Goal: Transaction & Acquisition: Purchase product/service

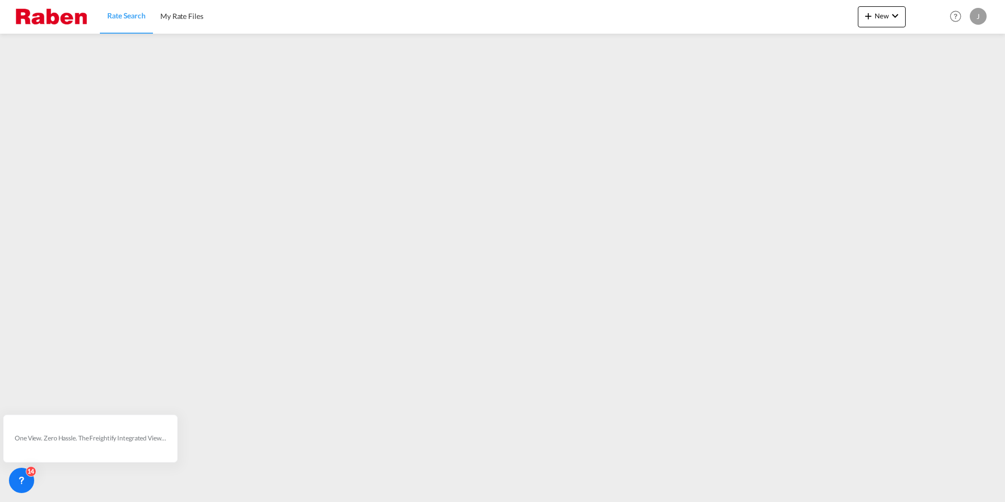
click at [138, 19] on span "Rate Search" at bounding box center [126, 15] width 38 height 9
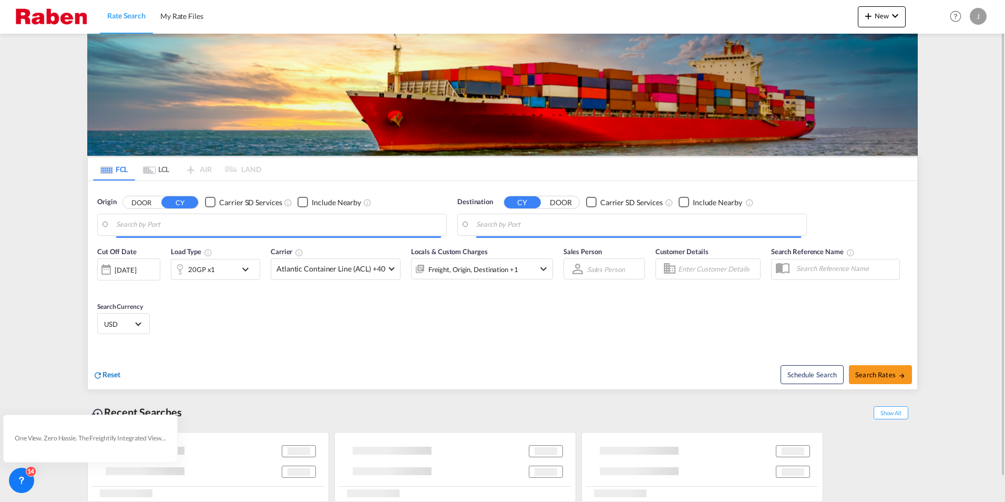
click at [109, 372] on span "Reset" at bounding box center [112, 374] width 18 height 9
type input "[GEOGRAPHIC_DATA], NLRTM"
type input "Altamira, MXATM"
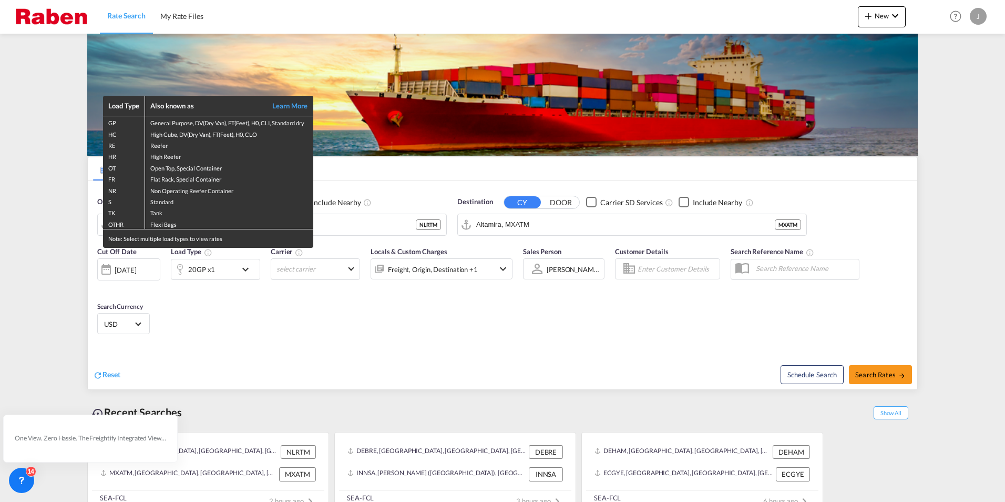
click at [108, 370] on div "Load Type Also known as Learn More GP General Purpose, DV(Dry Van), FT(Feet), H…" at bounding box center [502, 251] width 1005 height 502
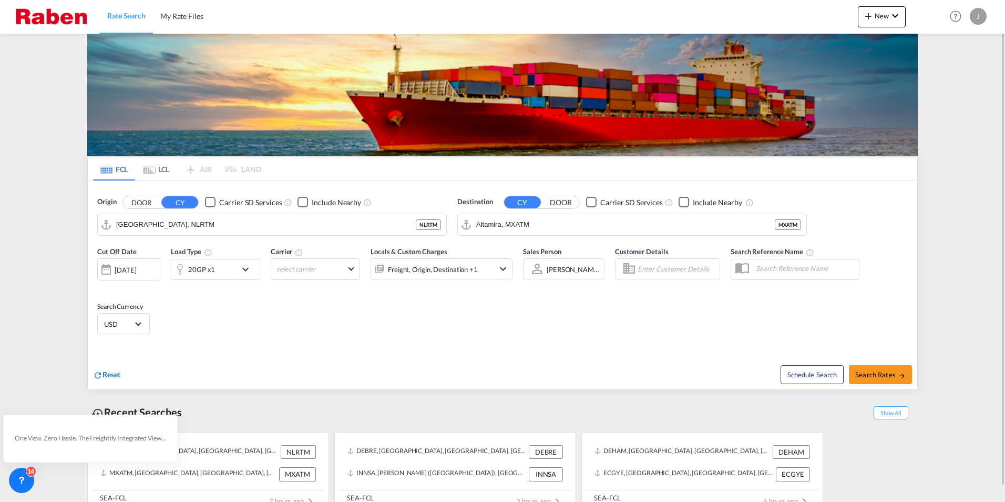
click at [109, 375] on span "Reset" at bounding box center [112, 374] width 18 height 9
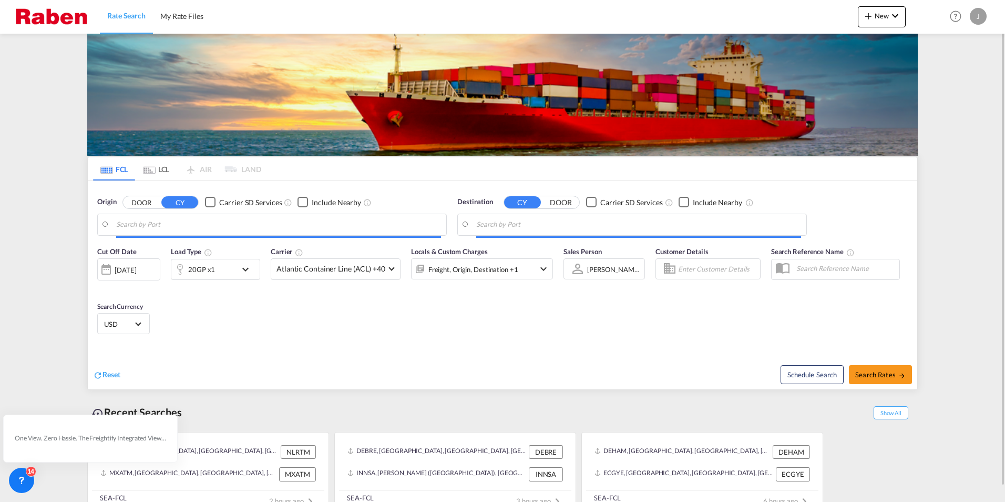
click at [193, 227] on body "Rate Search My Rate Files Rate Search My Rate Files New Rates Ratecard Rateshee…" at bounding box center [502, 251] width 1005 height 502
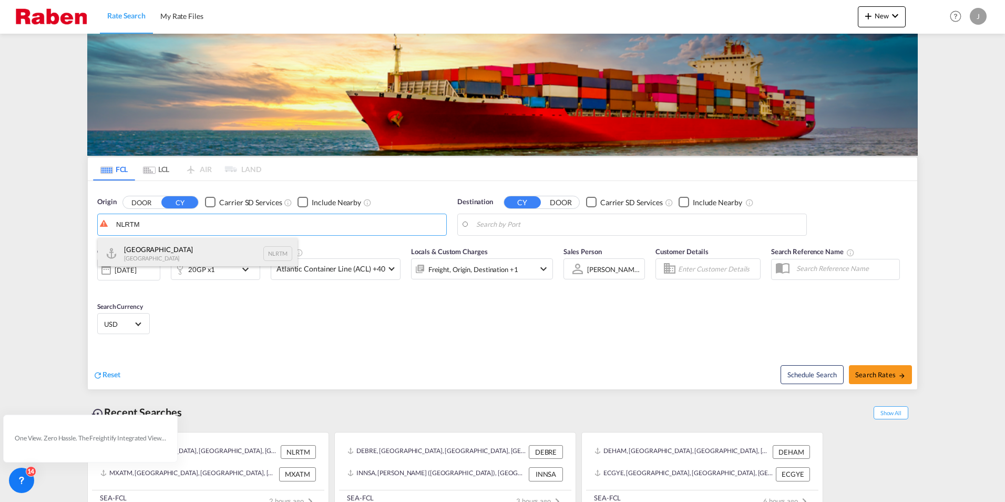
click at [164, 246] on div "[GEOGRAPHIC_DATA] [GEOGRAPHIC_DATA] NLRTM" at bounding box center [198, 254] width 200 height 32
type input "[GEOGRAPHIC_DATA], NLRTM"
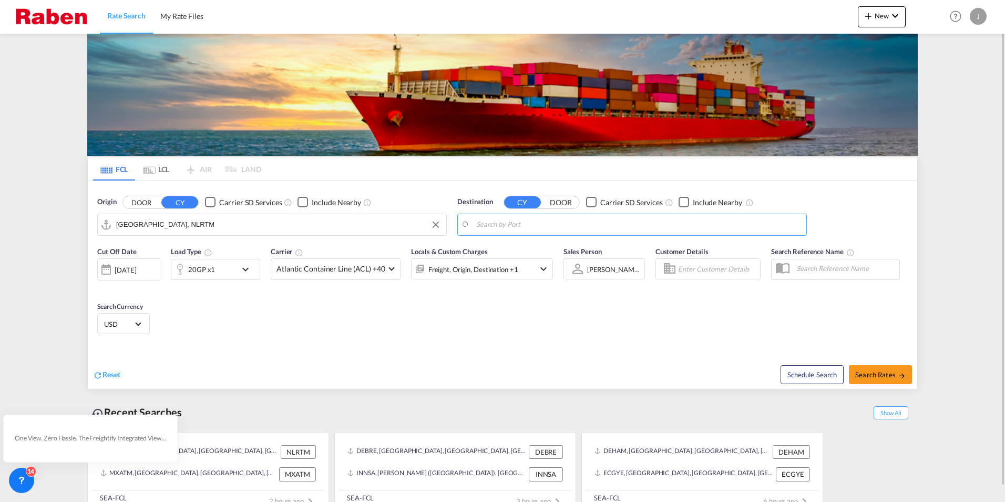
click at [609, 232] on md-autocomplete-wrap "Altamira, MXATM" at bounding box center [638, 227] width 325 height 21
click at [605, 226] on body "Rate Search My Rate Files Rate Search My Rate Files New Rates Ratecard Rateshee…" at bounding box center [502, 251] width 1005 height 502
click at [523, 252] on div "[GEOGRAPHIC_DATA], [GEOGRAPHIC_DATA] [GEOGRAPHIC_DATA] USLAX" at bounding box center [558, 257] width 200 height 38
type input "[GEOGRAPHIC_DATA], [GEOGRAPHIC_DATA], USLAX"
click at [217, 272] on div "20GP x1" at bounding box center [203, 269] width 65 height 21
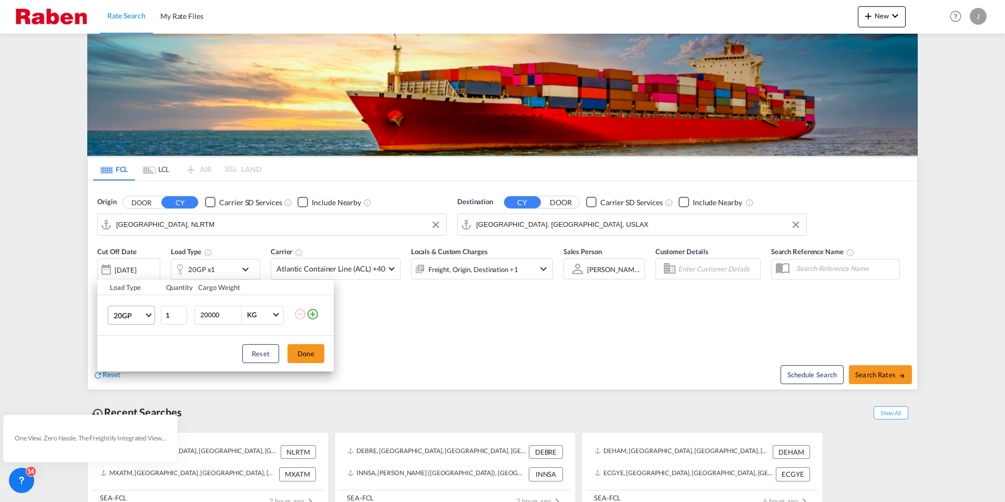
click at [150, 315] on md-select-value "20GP" at bounding box center [134, 315] width 42 height 18
click at [135, 364] on md-option "40HC" at bounding box center [141, 365] width 72 height 25
type input "2"
click at [184, 311] on input "2" at bounding box center [174, 315] width 26 height 19
click at [310, 352] on button "Done" at bounding box center [306, 353] width 37 height 19
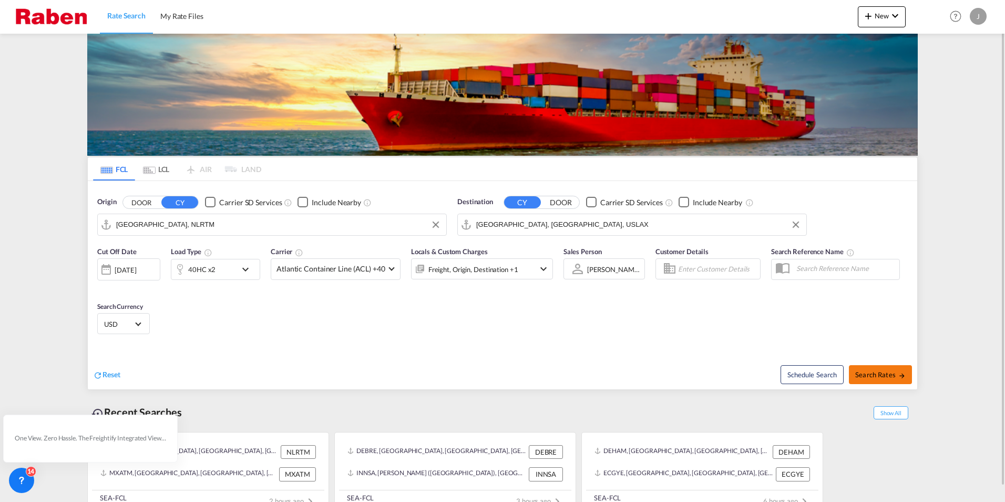
click at [869, 376] on span "Search Rates" at bounding box center [881, 374] width 50 height 8
type input "NLRTM to USLAX / [DATE]"
